Goal: Information Seeking & Learning: Check status

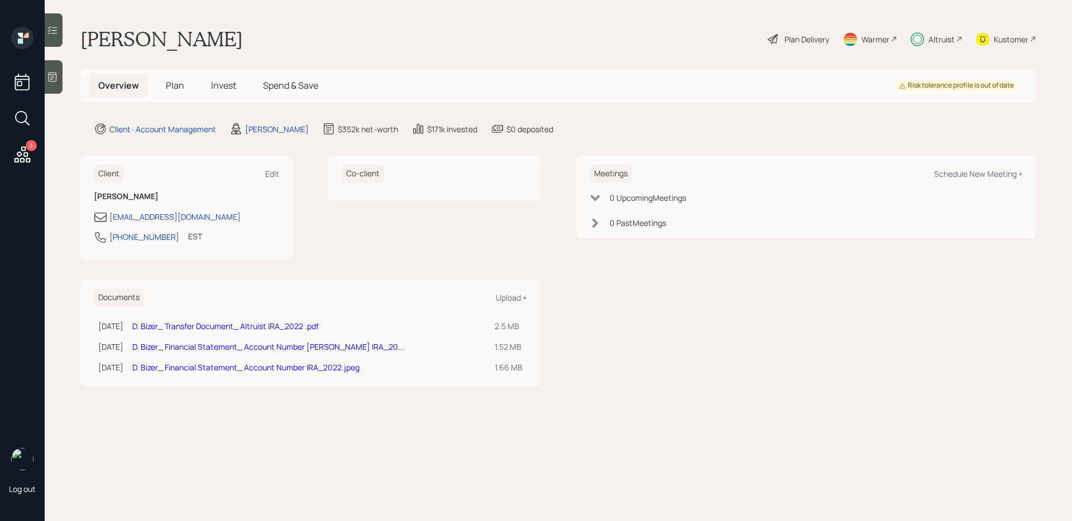
click at [217, 84] on span "Invest" at bounding box center [223, 85] width 25 height 12
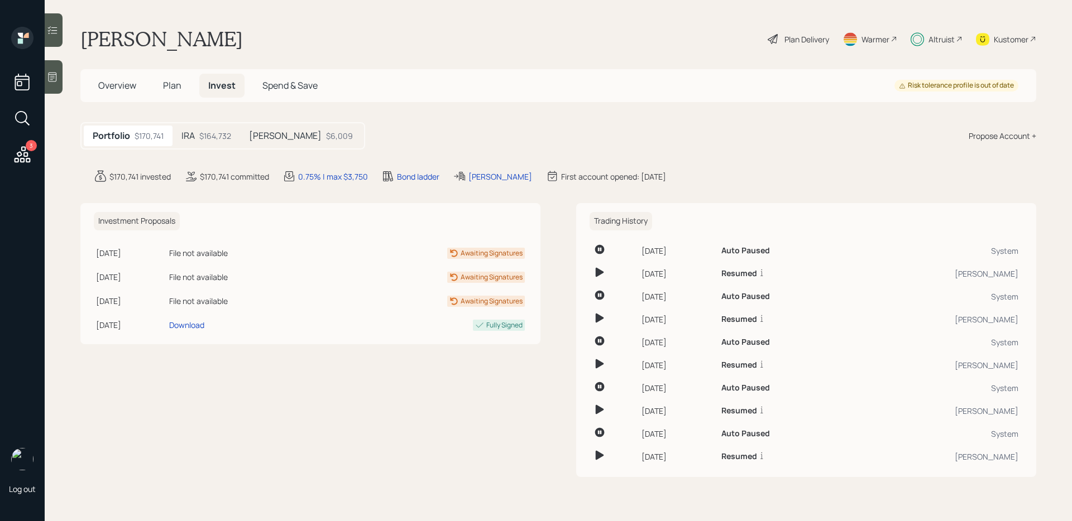
click at [200, 141] on div "IRA $164,732" at bounding box center [206, 136] width 68 height 21
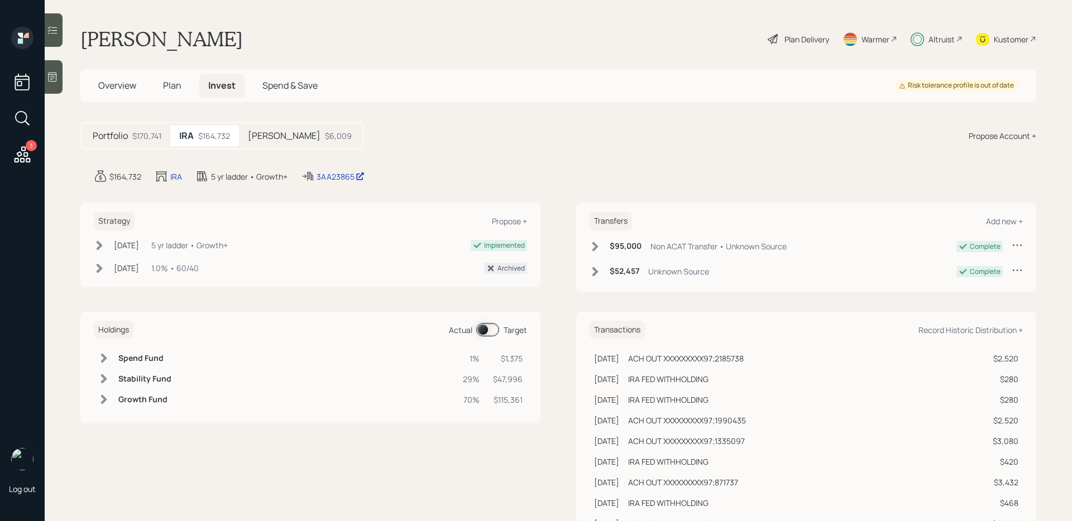
click at [488, 331] on span at bounding box center [487, 329] width 23 height 13
click at [54, 36] on div at bounding box center [54, 29] width 18 height 33
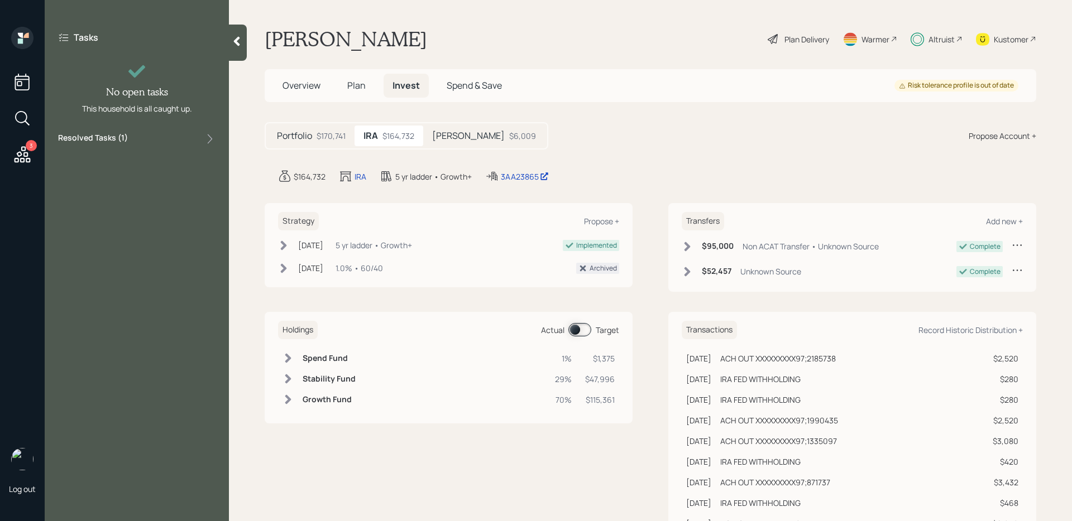
click at [116, 142] on label "Resolved Tasks ( 1 )" at bounding box center [93, 138] width 70 height 13
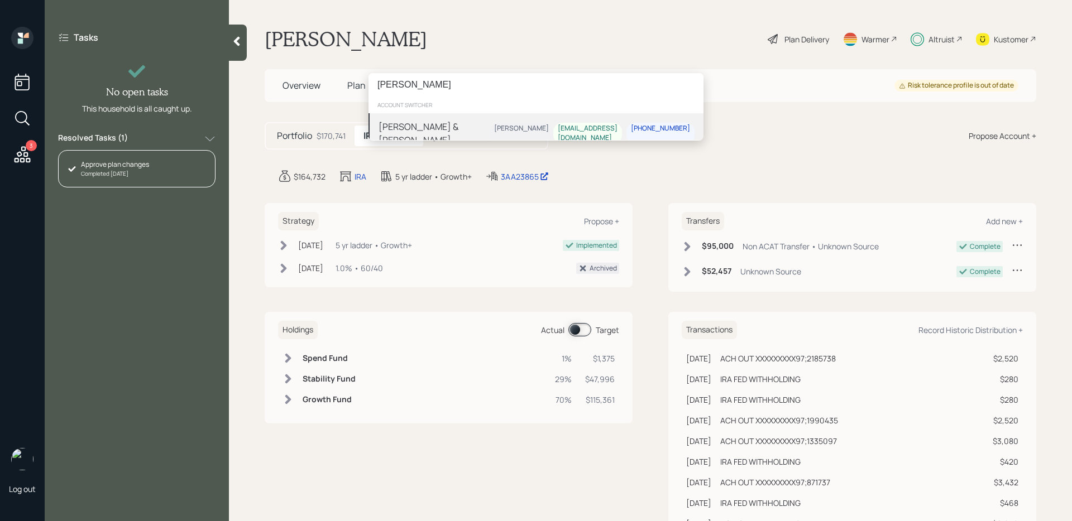
type input "[PERSON_NAME]"
